Goal: Task Accomplishment & Management: Manage account settings

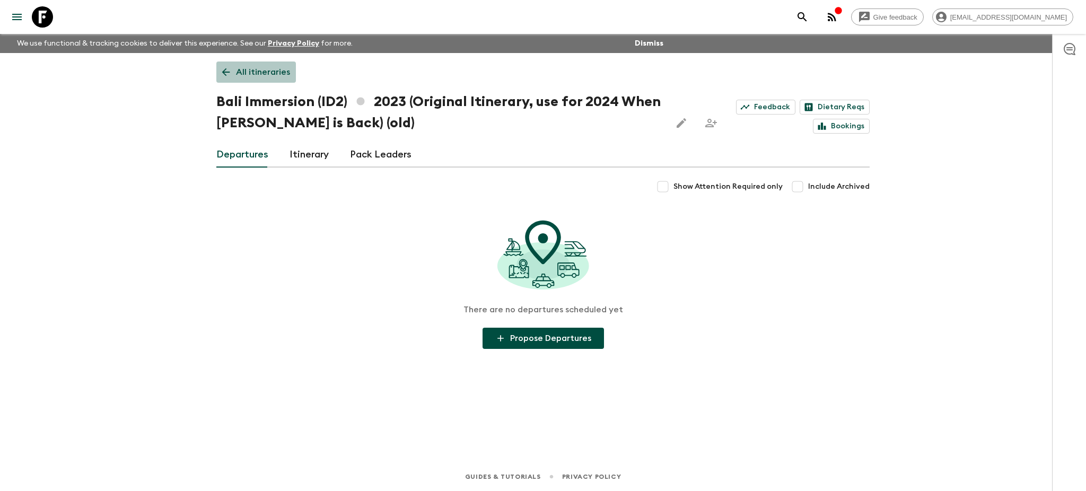
click at [222, 72] on icon at bounding box center [226, 72] width 12 height 12
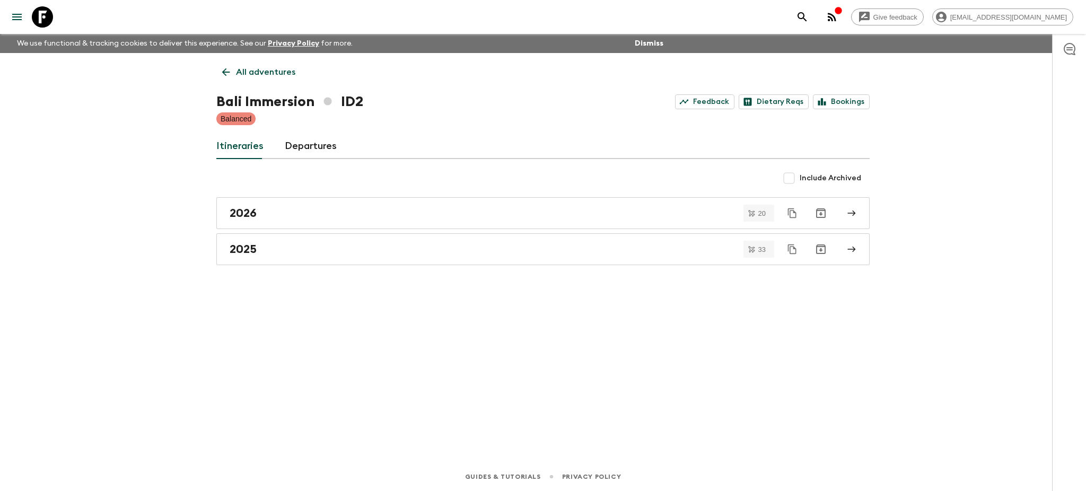
click at [222, 84] on div "All adventures Bali Immersion ID2 Feedback Dietary Reqs Bookings Balanced Itine…" at bounding box center [543, 243] width 679 height 380
click at [223, 73] on icon at bounding box center [226, 72] width 12 height 12
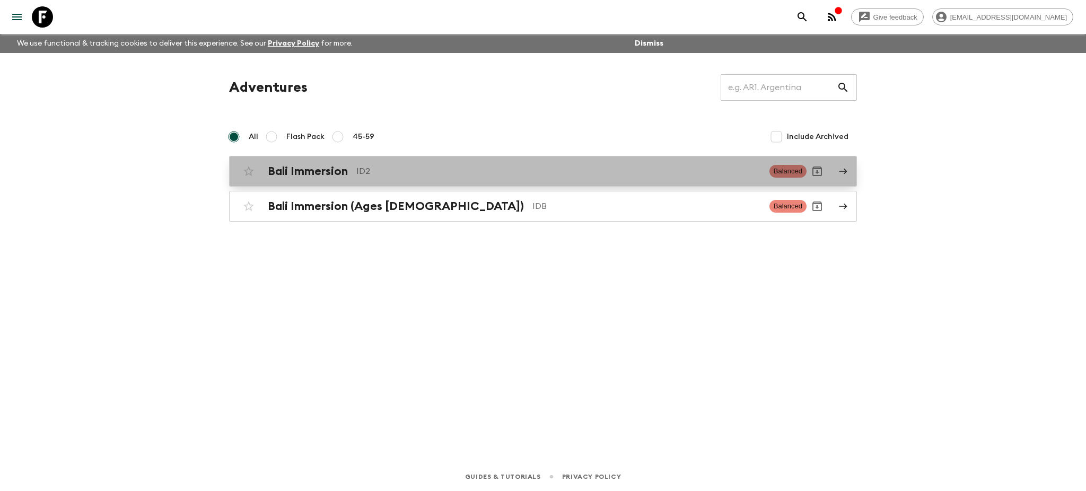
click at [842, 166] on icon at bounding box center [843, 171] width 10 height 10
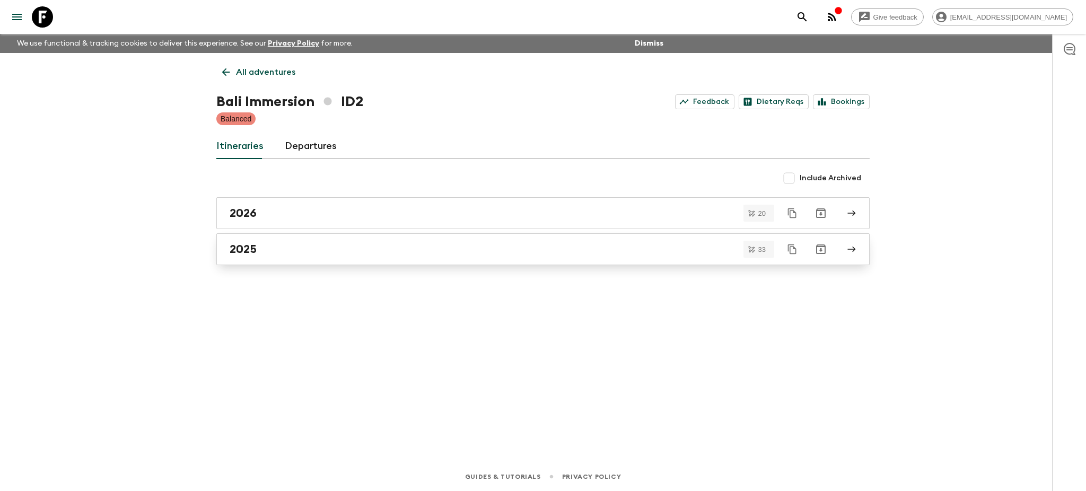
click at [852, 252] on icon at bounding box center [852, 249] width 10 height 10
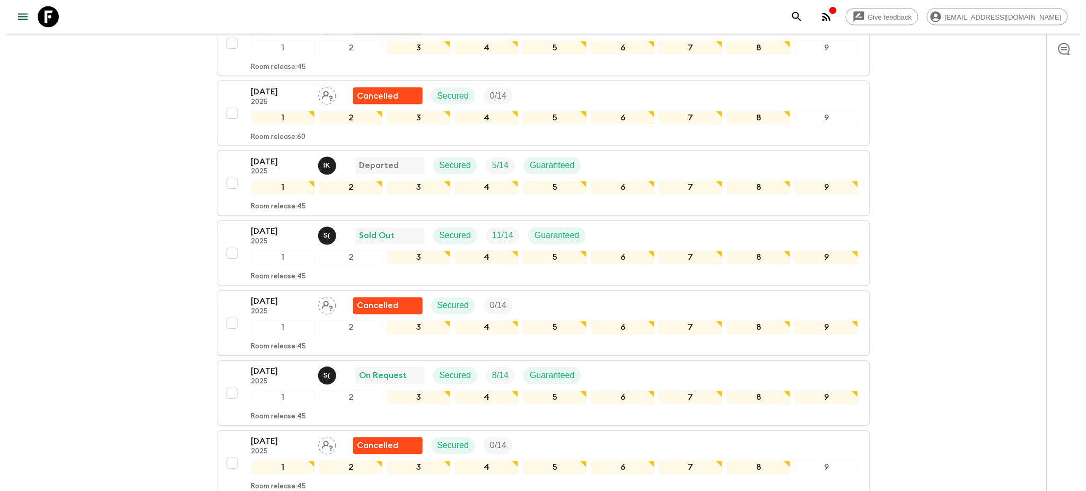
scroll to position [636, 0]
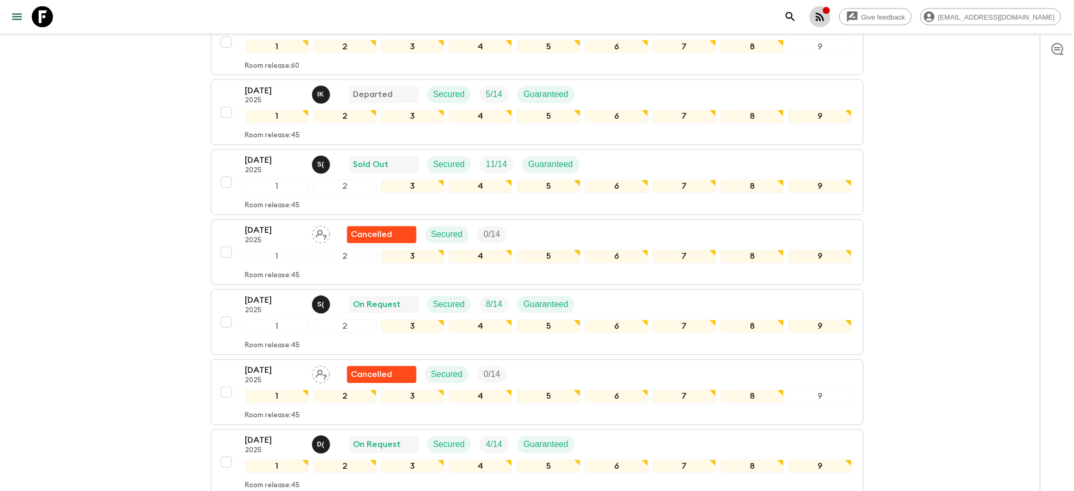
click at [825, 14] on icon "button" at bounding box center [820, 17] width 8 height 8
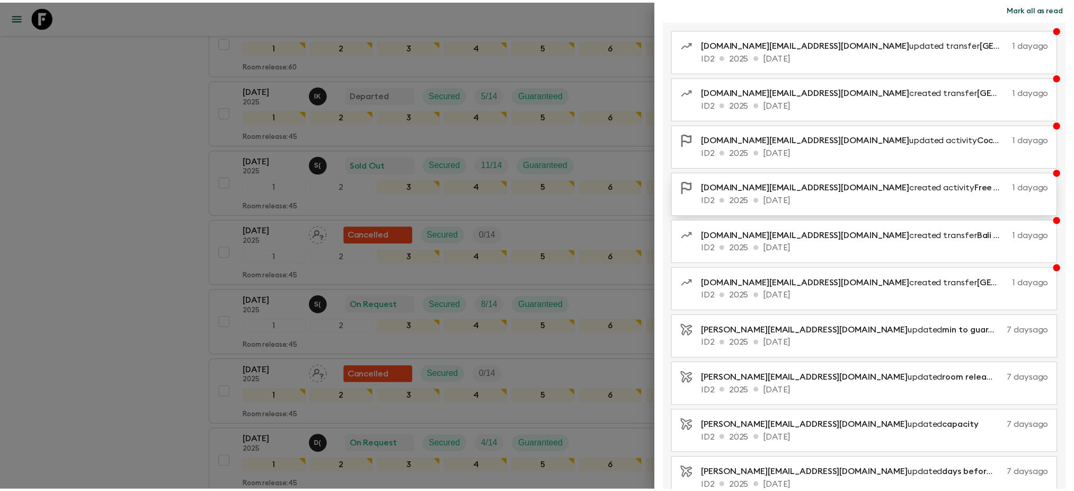
scroll to position [0, 0]
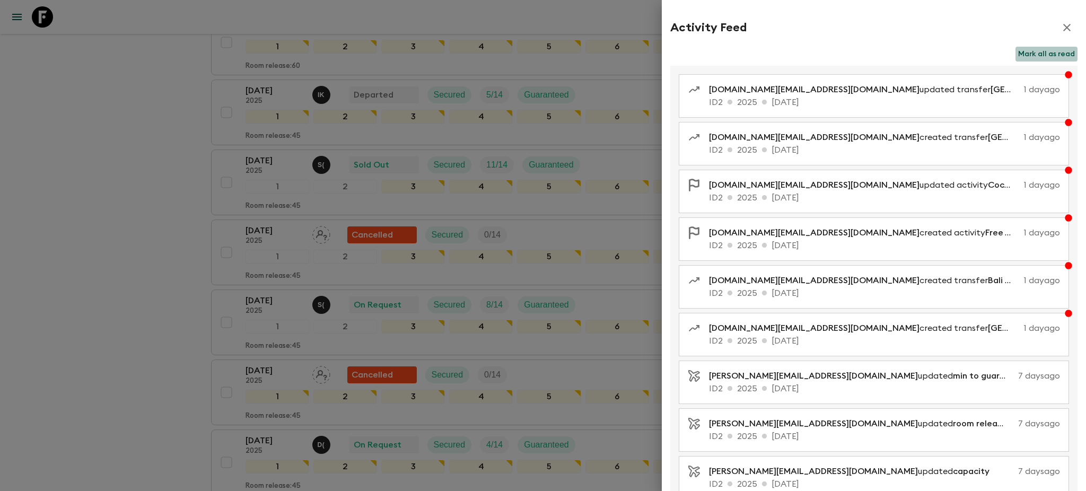
click at [1025, 57] on button "Mark all as read" at bounding box center [1046, 54] width 62 height 15
click at [1060, 29] on icon "button" at bounding box center [1066, 27] width 13 height 13
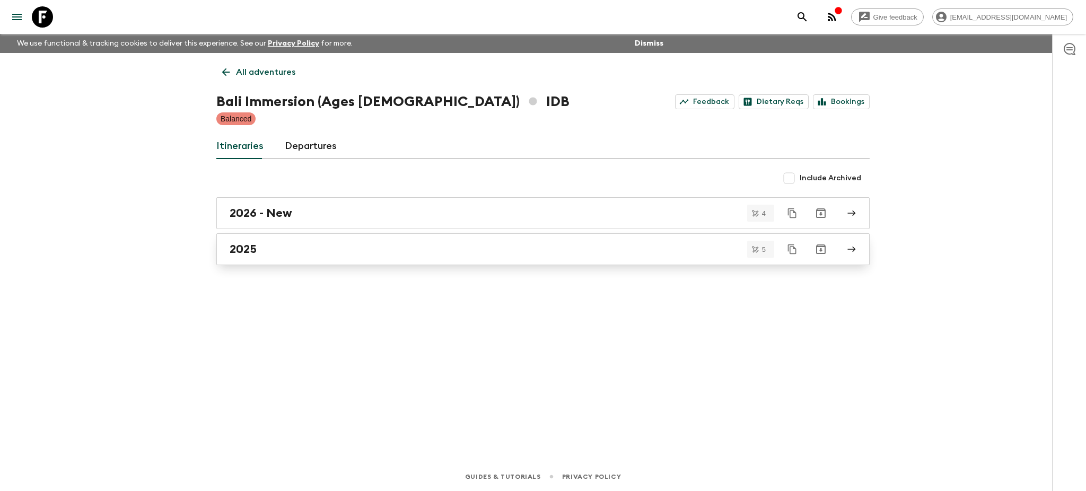
click at [853, 251] on icon at bounding box center [852, 249] width 10 height 10
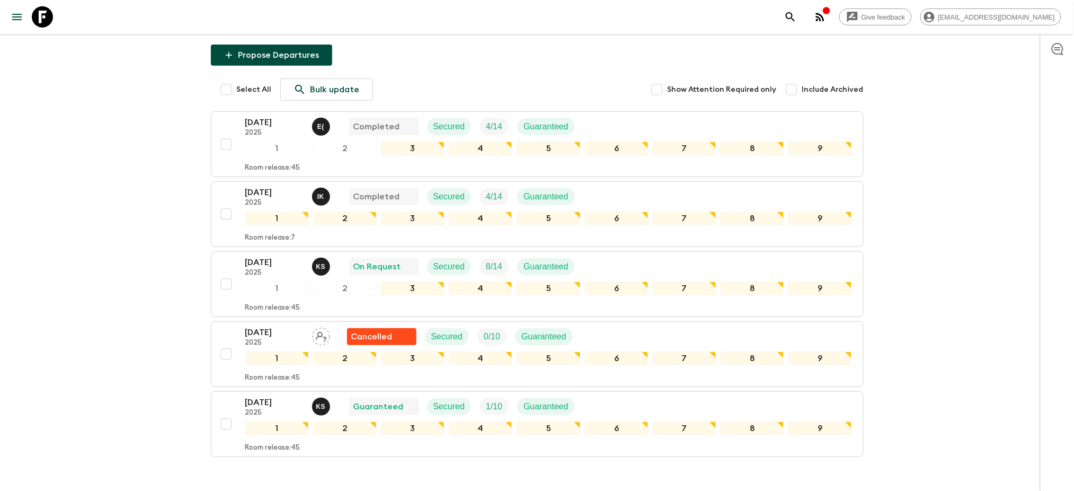
scroll to position [177, 0]
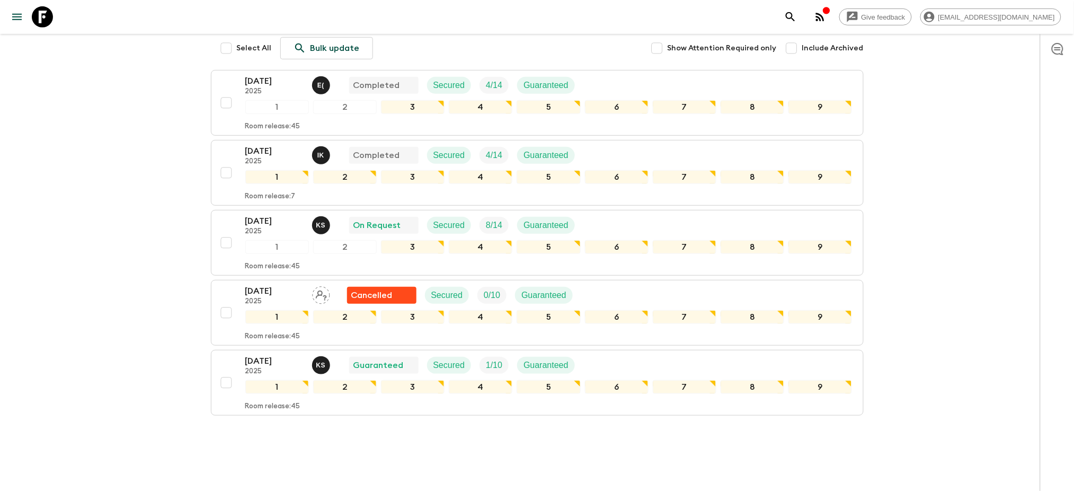
click at [827, 21] on icon "button" at bounding box center [820, 17] width 13 height 13
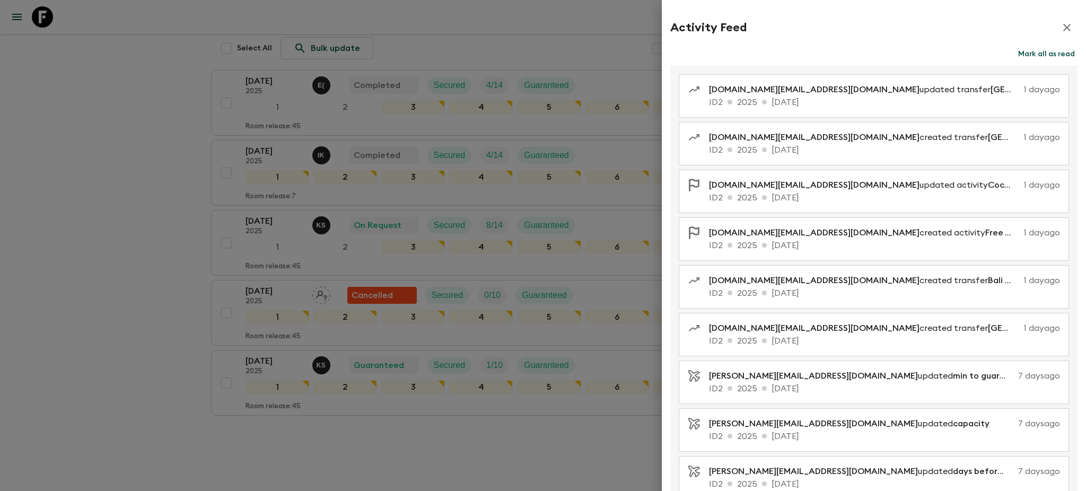
click at [1038, 58] on button "Mark all as read" at bounding box center [1046, 54] width 62 height 15
click at [1060, 31] on icon "button" at bounding box center [1066, 27] width 13 height 13
